Goal: Check status

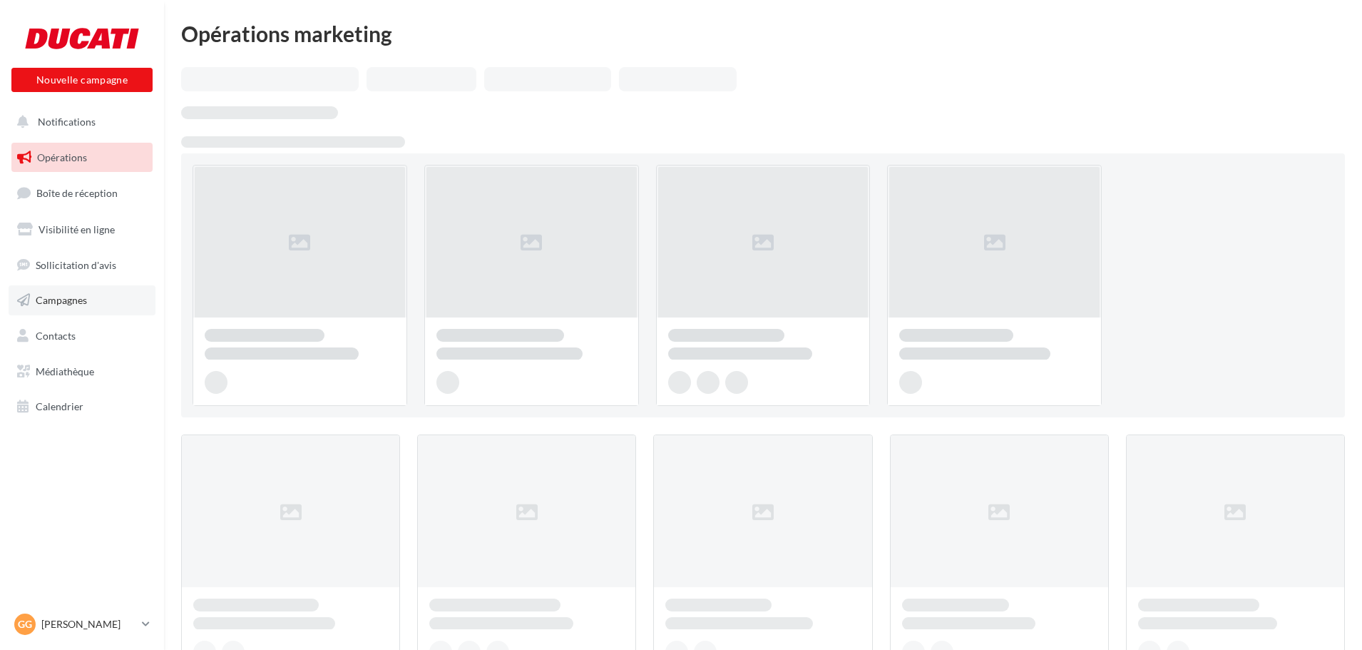
click at [76, 299] on span "Campagnes" at bounding box center [61, 300] width 51 height 12
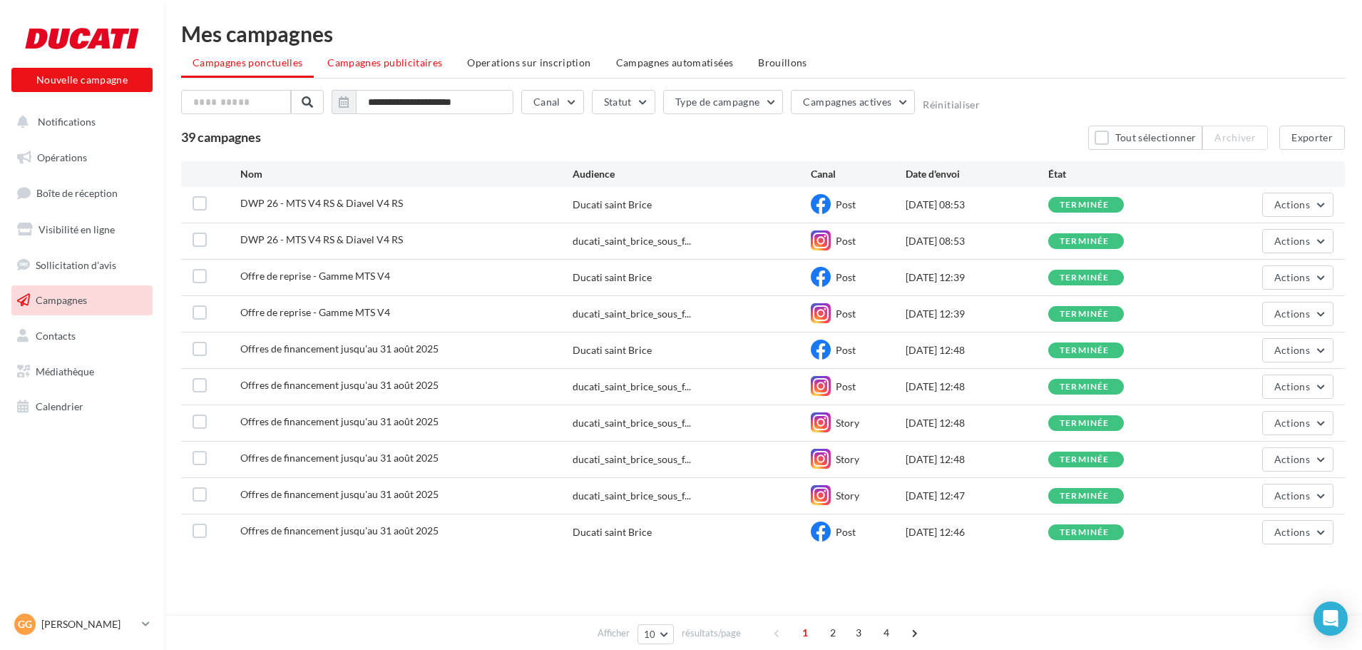
click at [397, 64] on span "Campagnes publicitaires" at bounding box center [384, 62] width 115 height 12
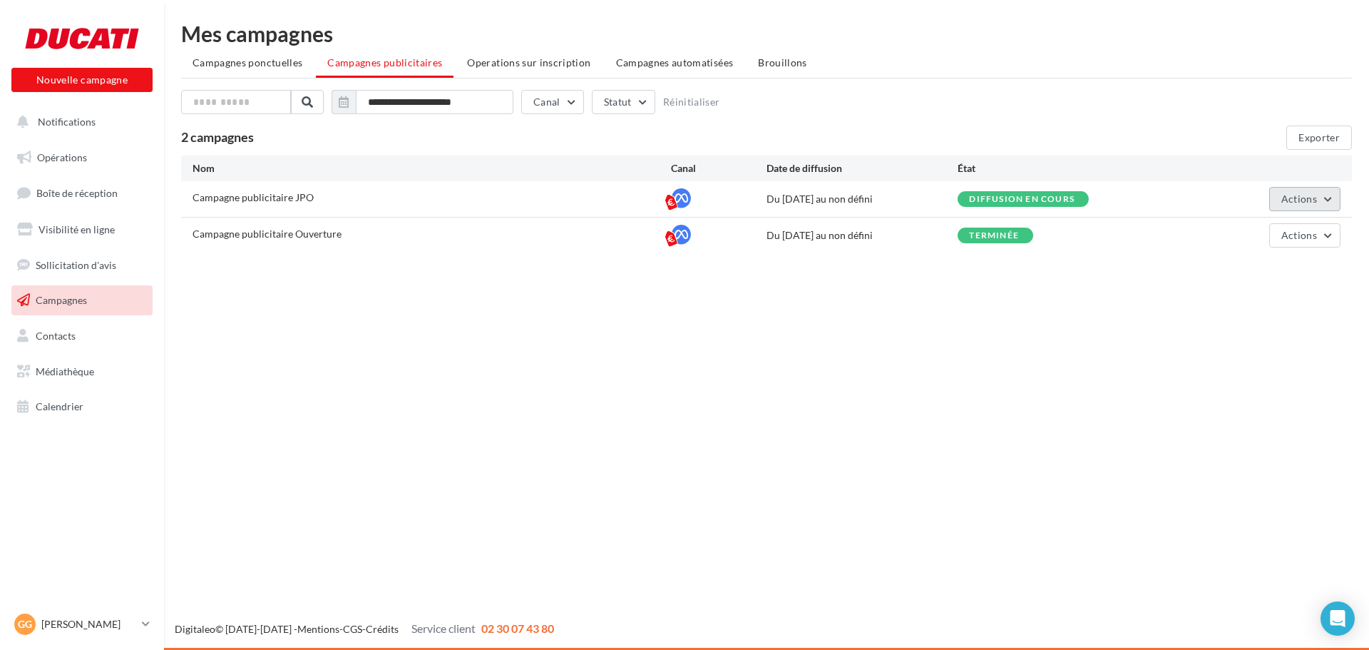
click at [1297, 196] on span "Actions" at bounding box center [1300, 199] width 36 height 12
click at [1238, 267] on button "Voir les résultats" at bounding box center [1269, 269] width 143 height 37
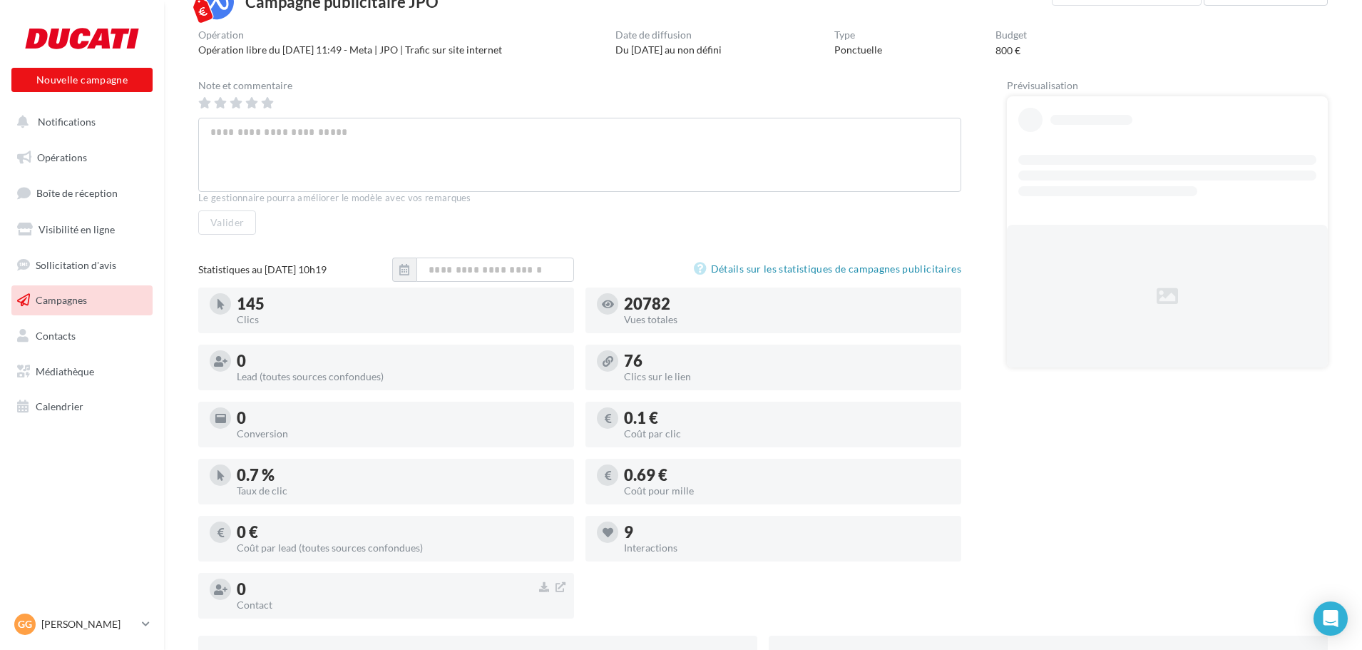
scroll to position [143, 0]
